Goal: Information Seeking & Learning: Learn about a topic

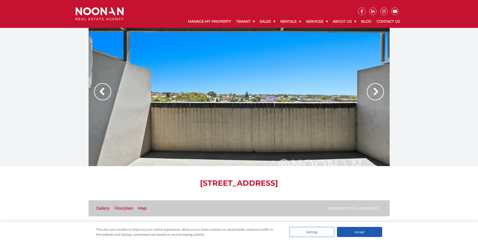
click at [375, 93] on img at bounding box center [375, 91] width 17 height 17
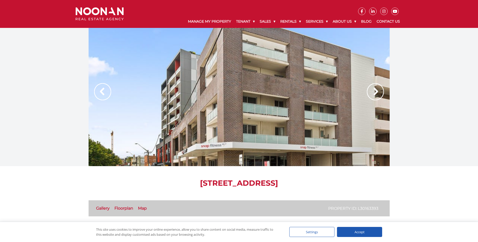
click at [375, 92] on img at bounding box center [375, 91] width 17 height 17
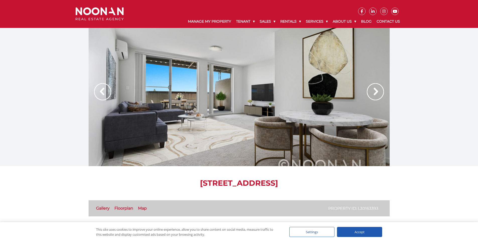
click at [375, 92] on img at bounding box center [375, 91] width 17 height 17
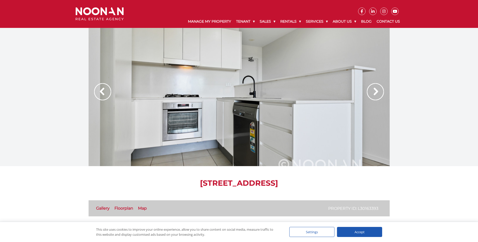
click at [375, 92] on img at bounding box center [375, 91] width 17 height 17
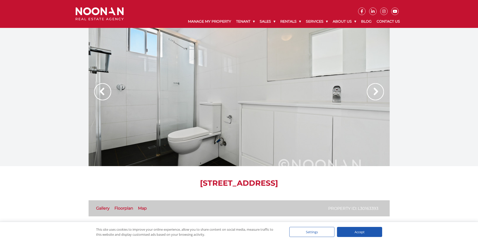
click at [375, 92] on img at bounding box center [375, 91] width 17 height 17
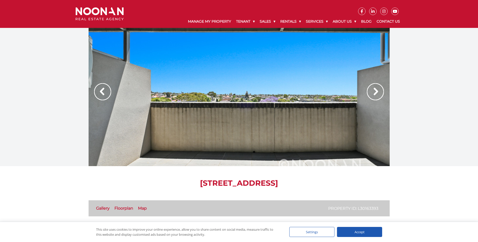
click at [375, 92] on img at bounding box center [375, 91] width 17 height 17
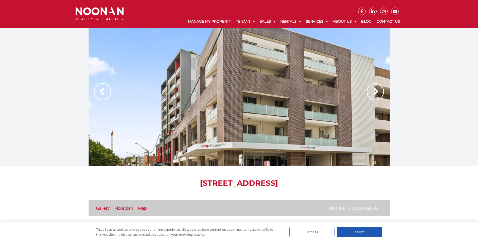
click at [375, 92] on img at bounding box center [375, 91] width 17 height 17
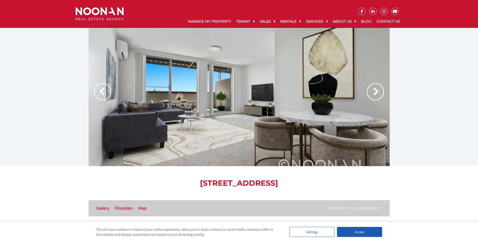
click at [375, 92] on img at bounding box center [375, 91] width 17 height 17
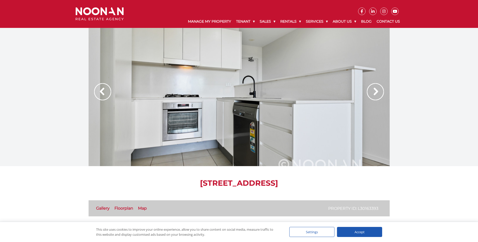
click at [375, 92] on img at bounding box center [375, 91] width 17 height 17
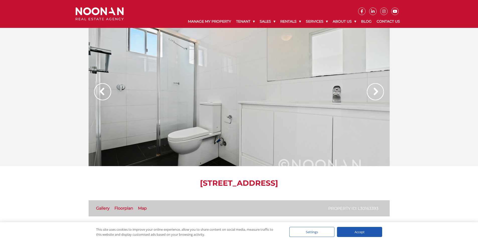
click at [375, 92] on img at bounding box center [375, 91] width 17 height 17
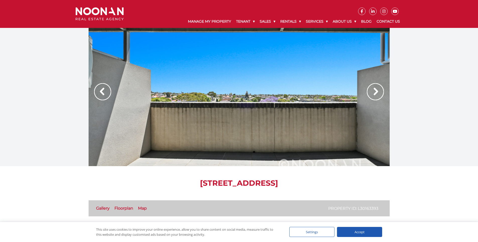
click at [375, 92] on img at bounding box center [375, 91] width 17 height 17
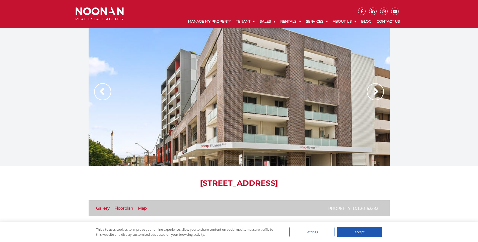
click at [375, 92] on img at bounding box center [375, 91] width 17 height 17
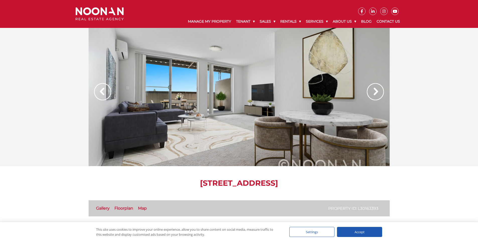
click at [375, 92] on img at bounding box center [375, 91] width 17 height 17
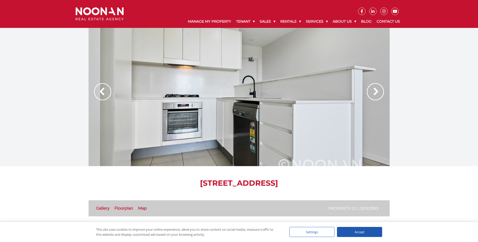
click at [375, 92] on img at bounding box center [375, 91] width 17 height 17
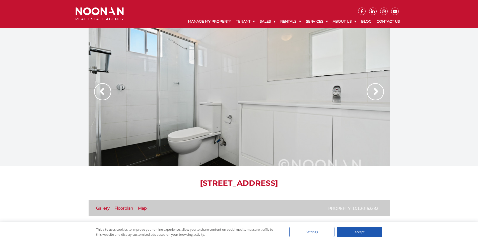
click at [375, 92] on img at bounding box center [375, 91] width 17 height 17
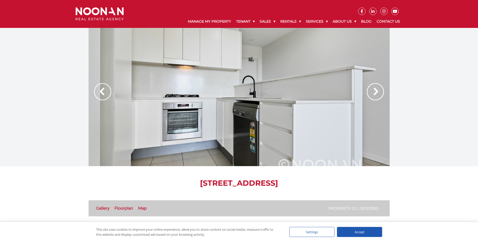
click at [377, 91] on img at bounding box center [375, 91] width 17 height 17
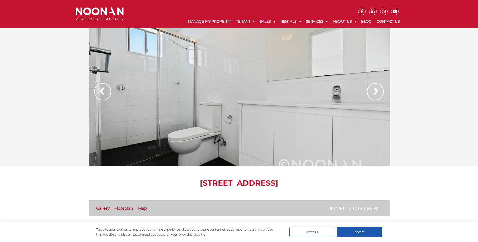
click at [377, 91] on img at bounding box center [375, 91] width 17 height 17
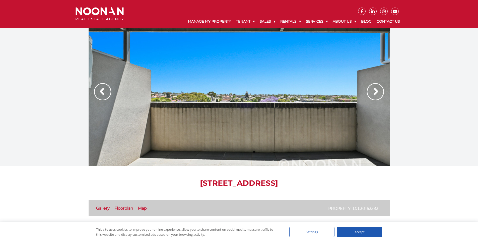
click at [377, 91] on img at bounding box center [375, 91] width 17 height 17
